Goal: Navigation & Orientation: Find specific page/section

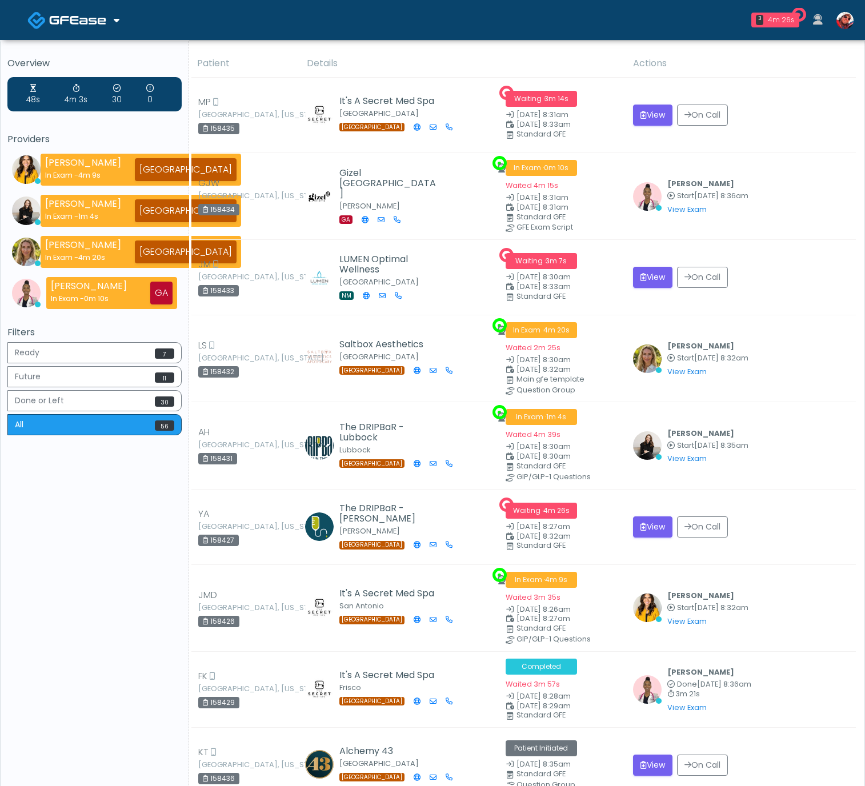
click at [89, 17] on img at bounding box center [77, 19] width 57 height 11
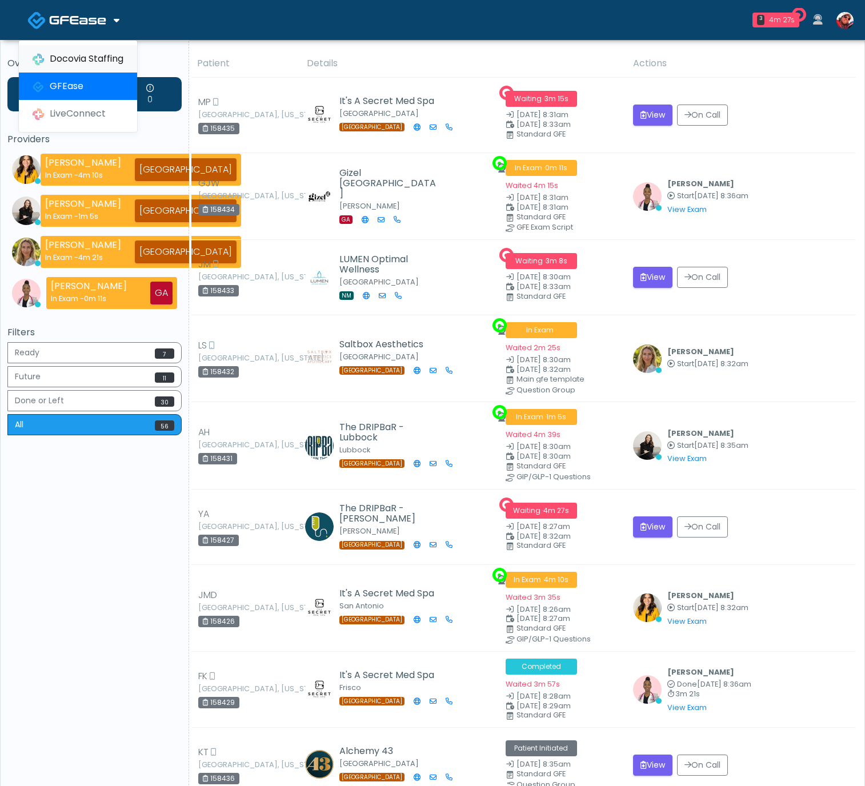
click at [93, 53] on link "Docovia Staffing" at bounding box center [78, 58] width 118 height 27
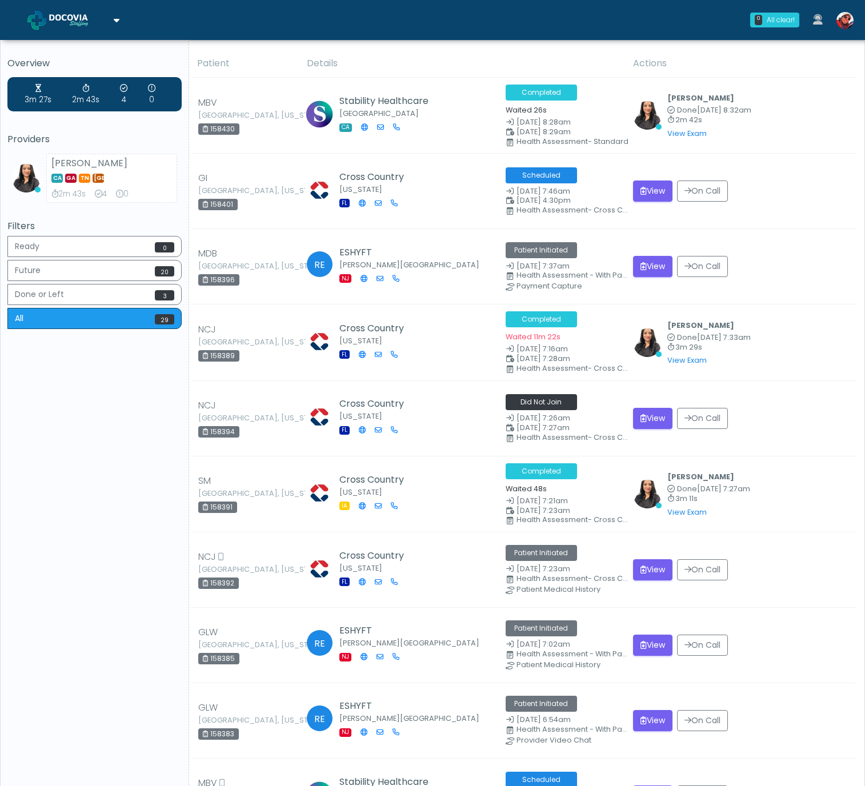
click at [117, 23] on icon at bounding box center [117, 19] width 6 height 9
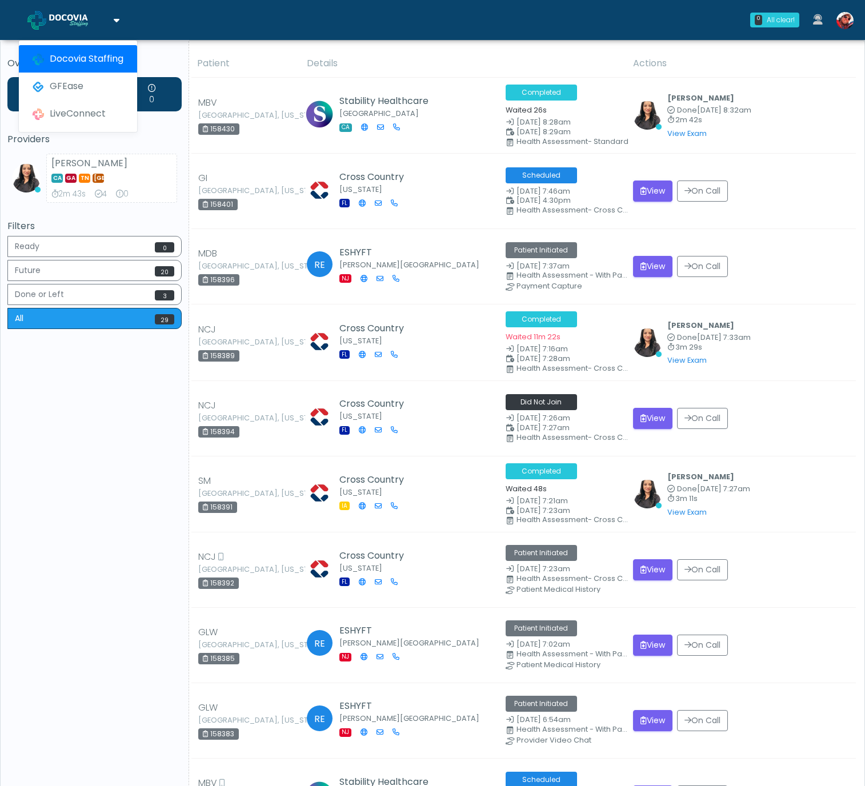
click at [117, 23] on icon at bounding box center [117, 19] width 6 height 9
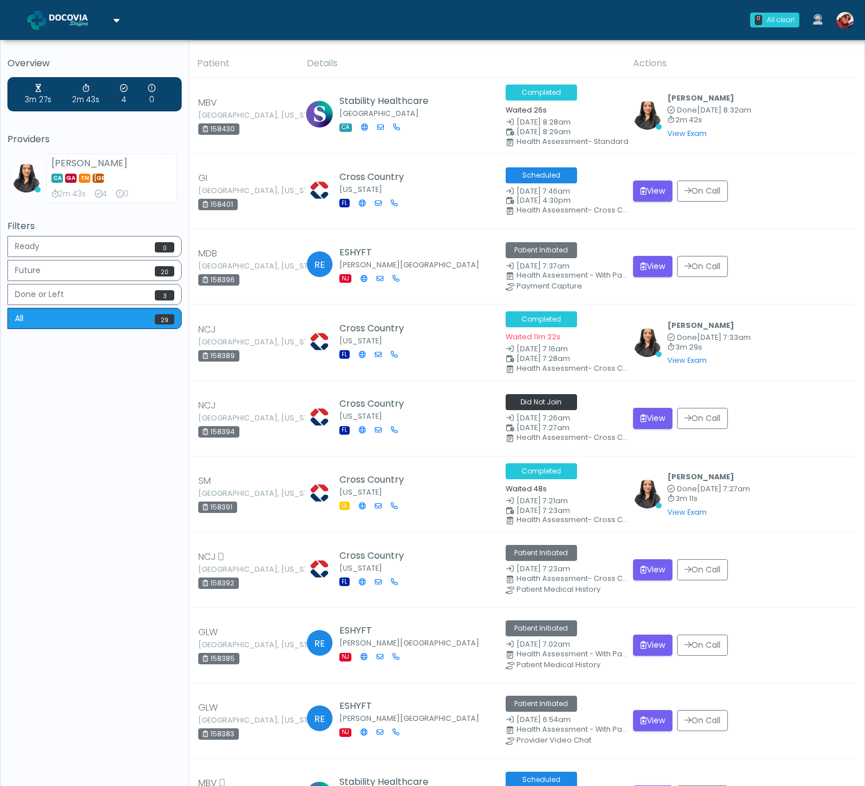
click at [105, 22] on img at bounding box center [77, 19] width 57 height 11
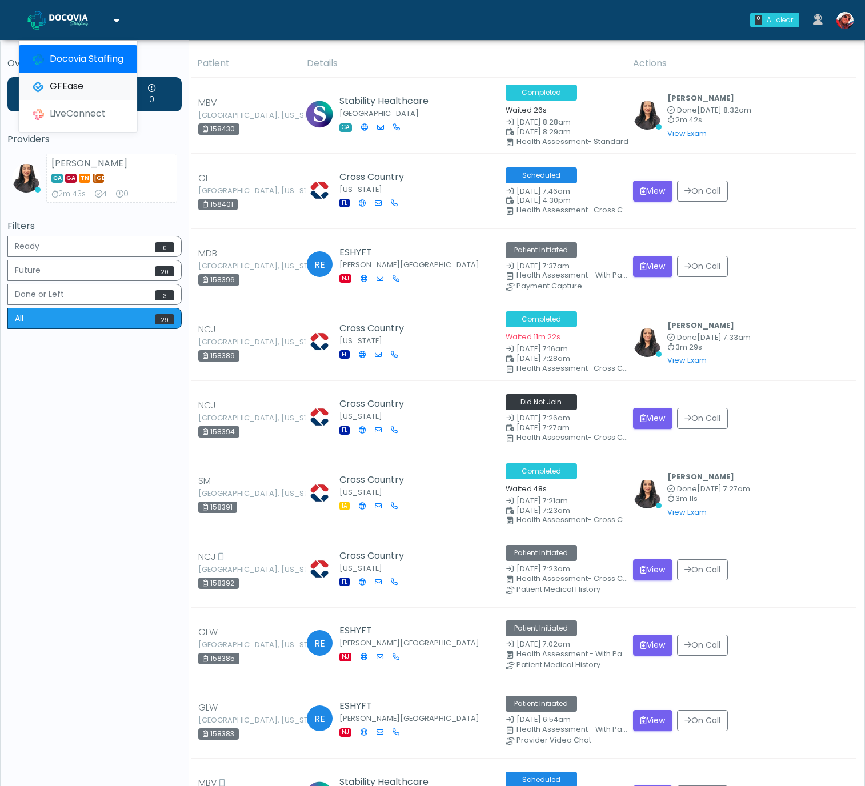
click at [89, 96] on link "GFEase" at bounding box center [78, 86] width 118 height 27
